Goal: Navigation & Orientation: Find specific page/section

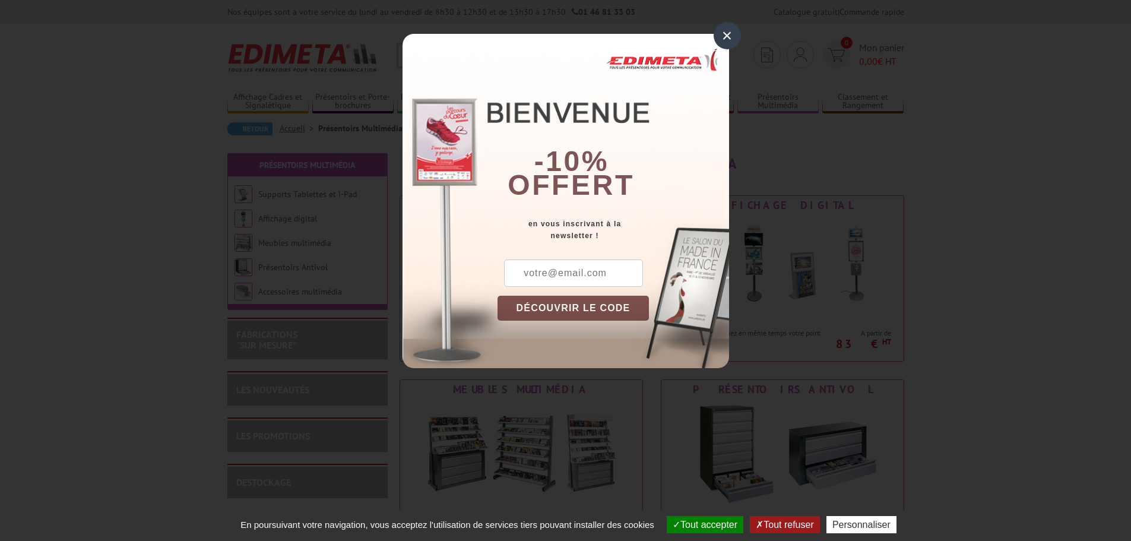
click at [726, 40] on div "×" at bounding box center [727, 35] width 27 height 27
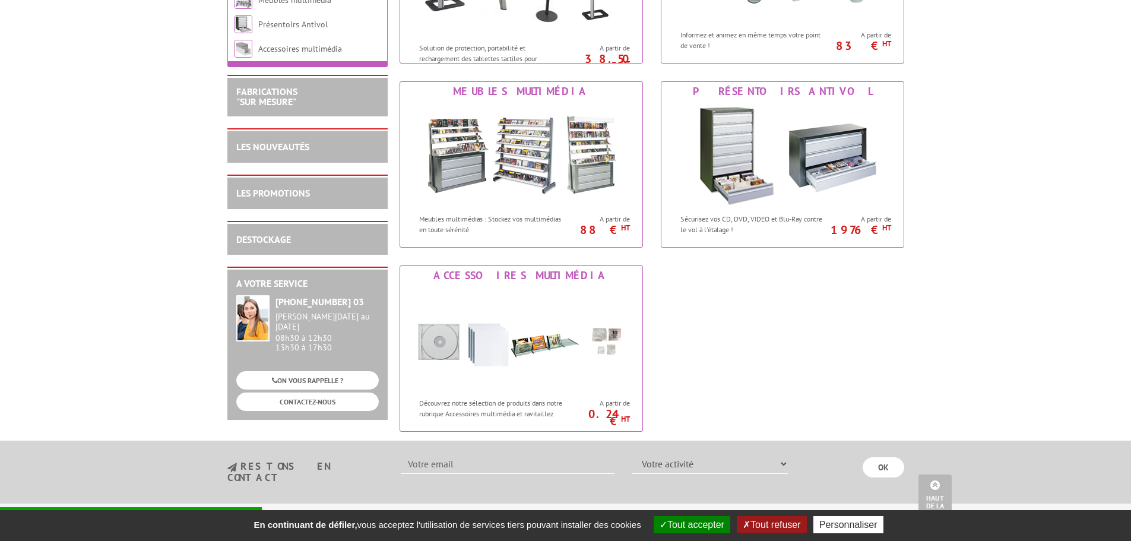
scroll to position [297, 0]
click at [540, 156] on img at bounding box center [521, 155] width 220 height 107
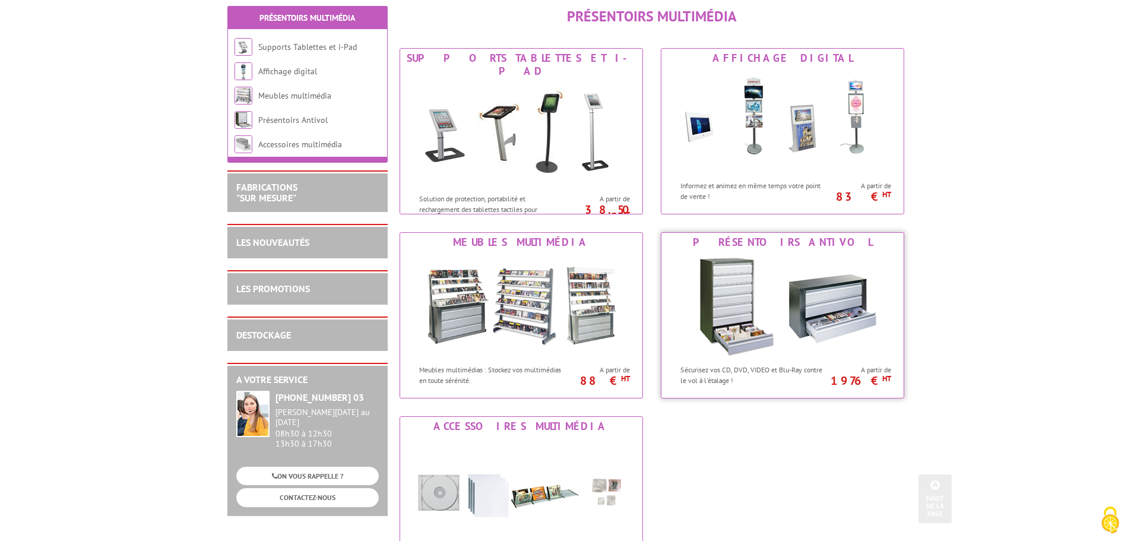
scroll to position [59, 0]
